Goal: Task Accomplishment & Management: Use online tool/utility

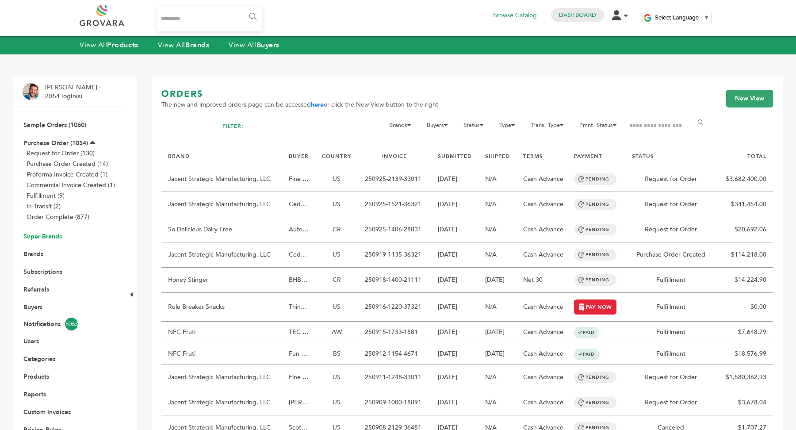
click at [54, 234] on link "Super Brands" at bounding box center [42, 236] width 38 height 8
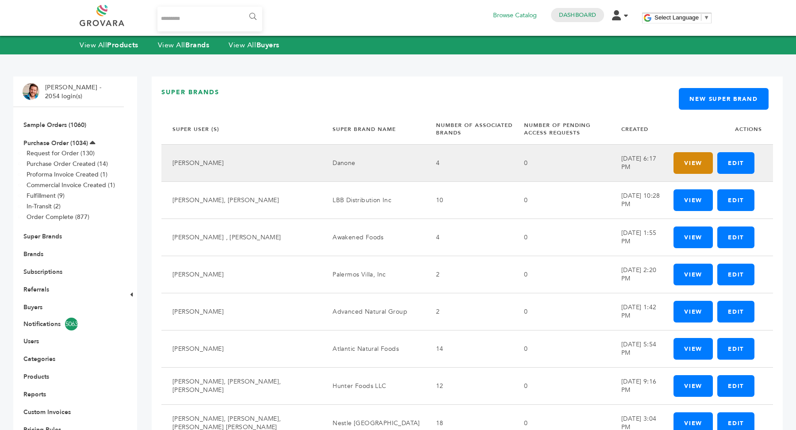
click at [687, 162] on link "View" at bounding box center [692, 163] width 39 height 22
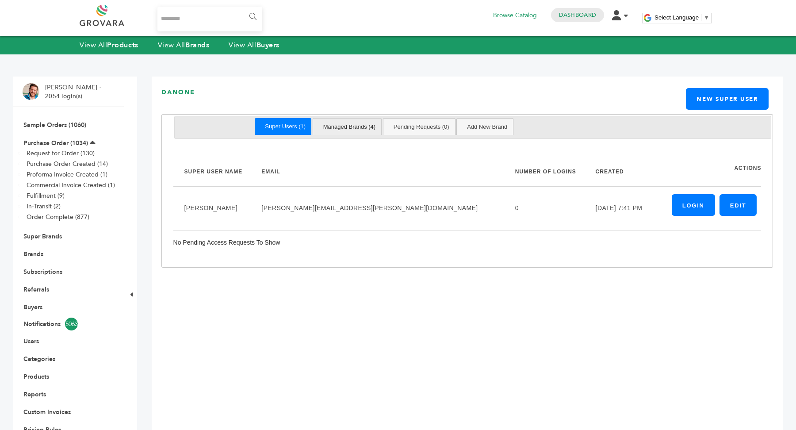
click at [353, 123] on link "Managed Brands (4)" at bounding box center [349, 126] width 64 height 16
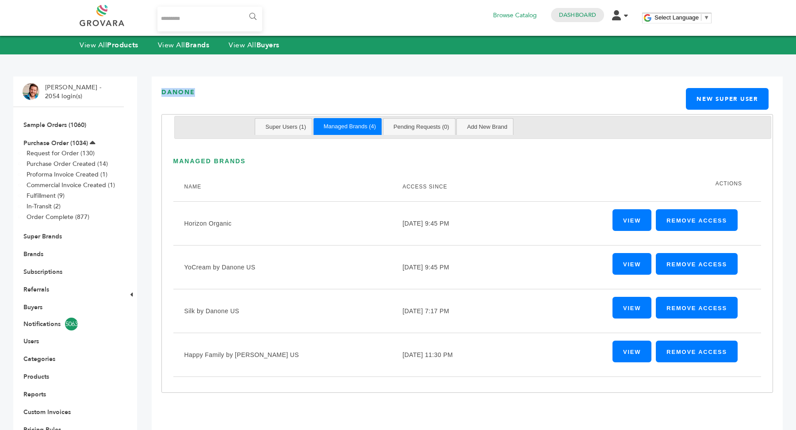
drag, startPoint x: 157, startPoint y: 92, endPoint x: 228, endPoint y: 93, distance: 70.3
click at [228, 93] on div "Hello! Grovara is best viewed on a desktop monitor. Danone New Super User Edit …" at bounding box center [467, 287] width 631 height 423
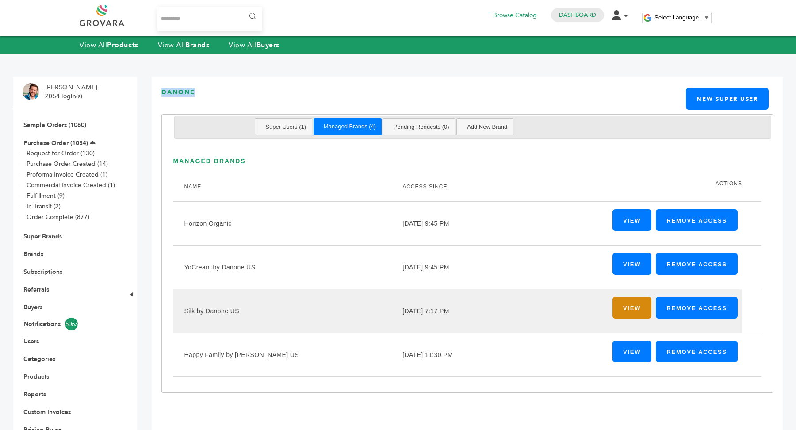
click at [627, 309] on link "View" at bounding box center [631, 308] width 39 height 22
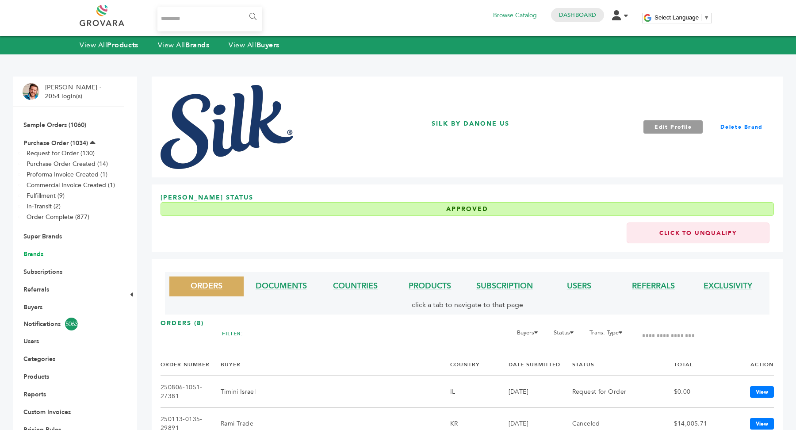
click at [37, 252] on link "Brands" at bounding box center [33, 254] width 20 height 8
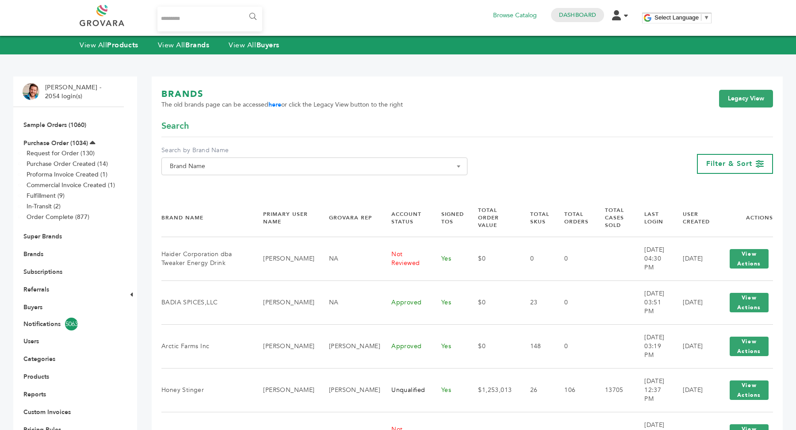
click at [327, 169] on span "Brand Name" at bounding box center [314, 166] width 296 height 12
click at [301, 179] on input "Search" at bounding box center [314, 182] width 301 height 11
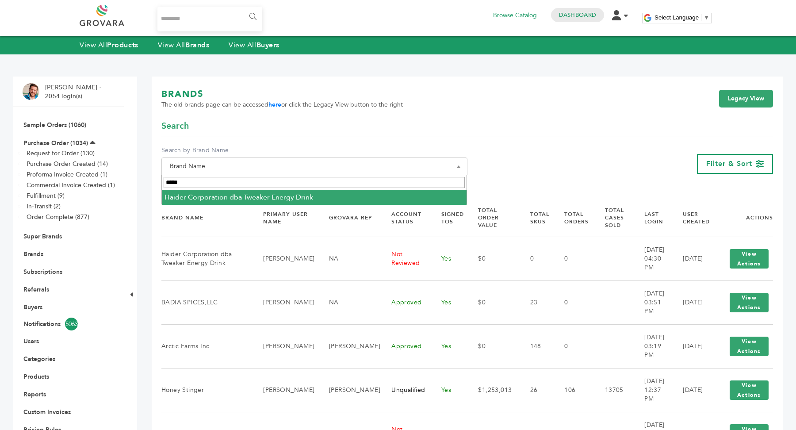
type input "*****"
select select "**********"
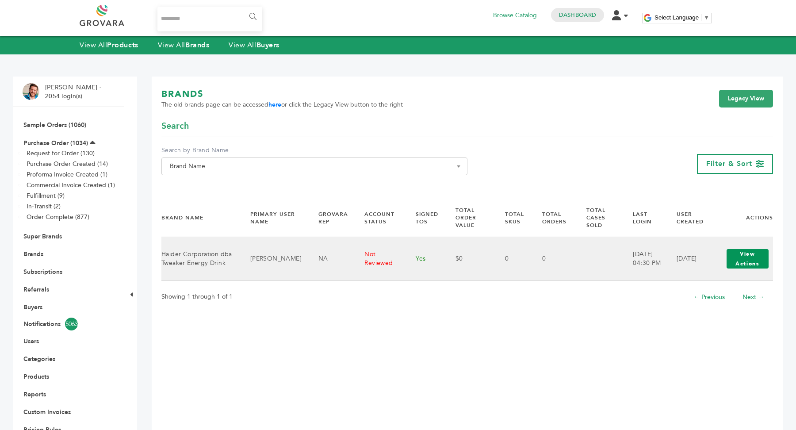
click at [745, 258] on button "View Actions" at bounding box center [747, 258] width 42 height 19
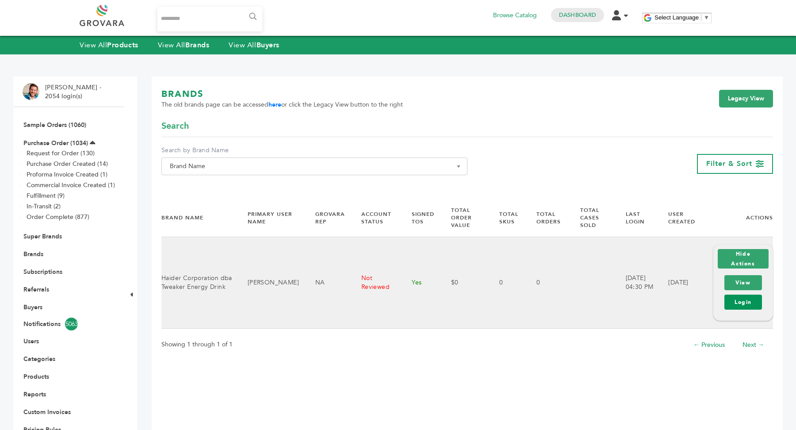
click at [748, 301] on link "Login" at bounding box center [743, 301] width 38 height 15
